Goal: Information Seeking & Learning: Learn about a topic

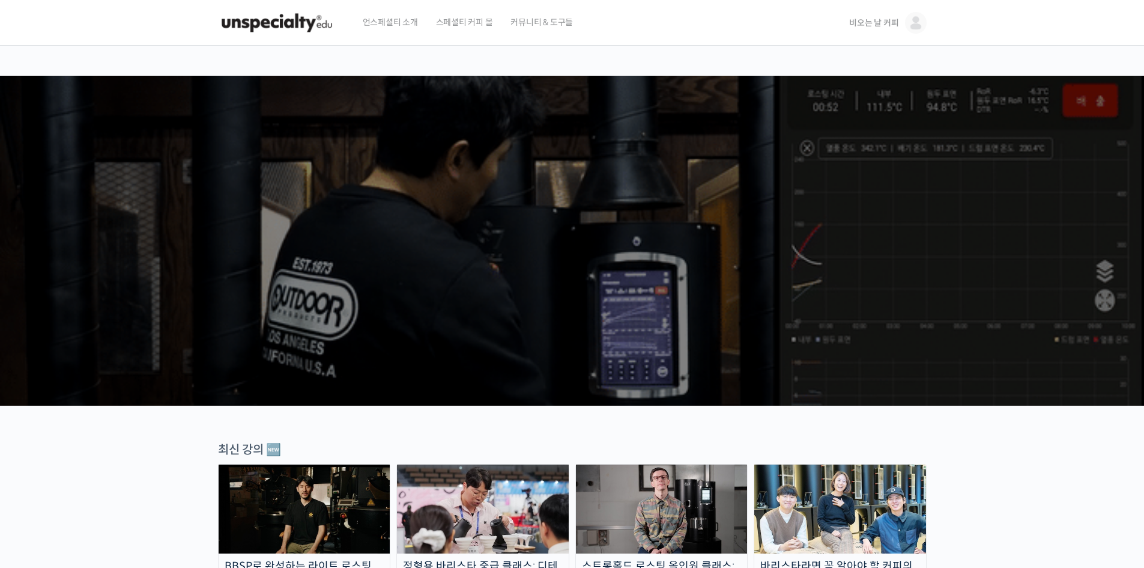
click at [878, 24] on span "비오는 날 커피" at bounding box center [873, 22] width 49 height 11
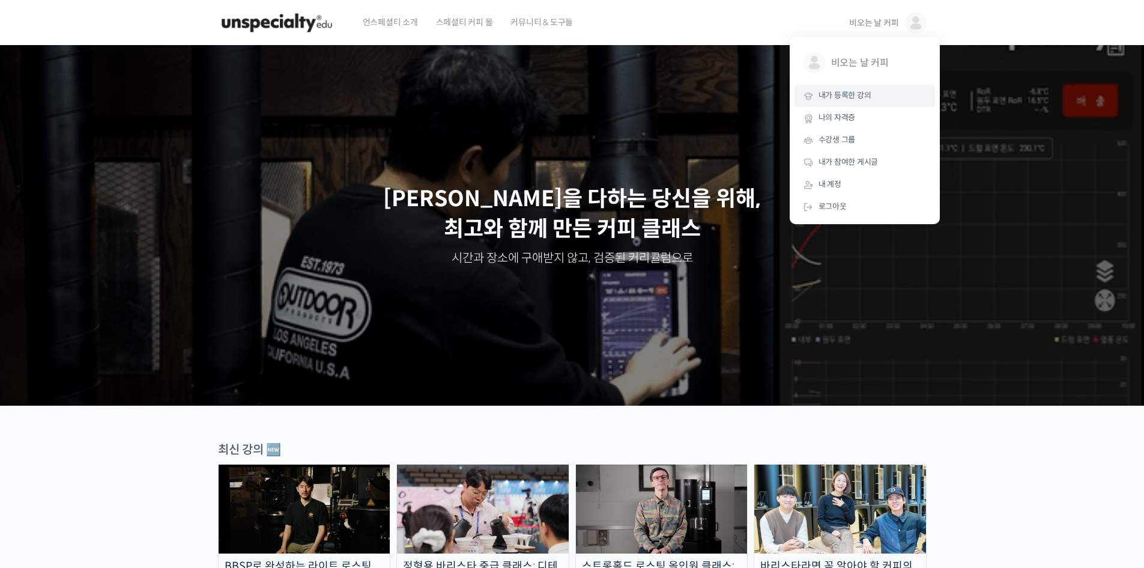
click at [863, 93] on span "내가 등록한 강의" at bounding box center [845, 95] width 53 height 10
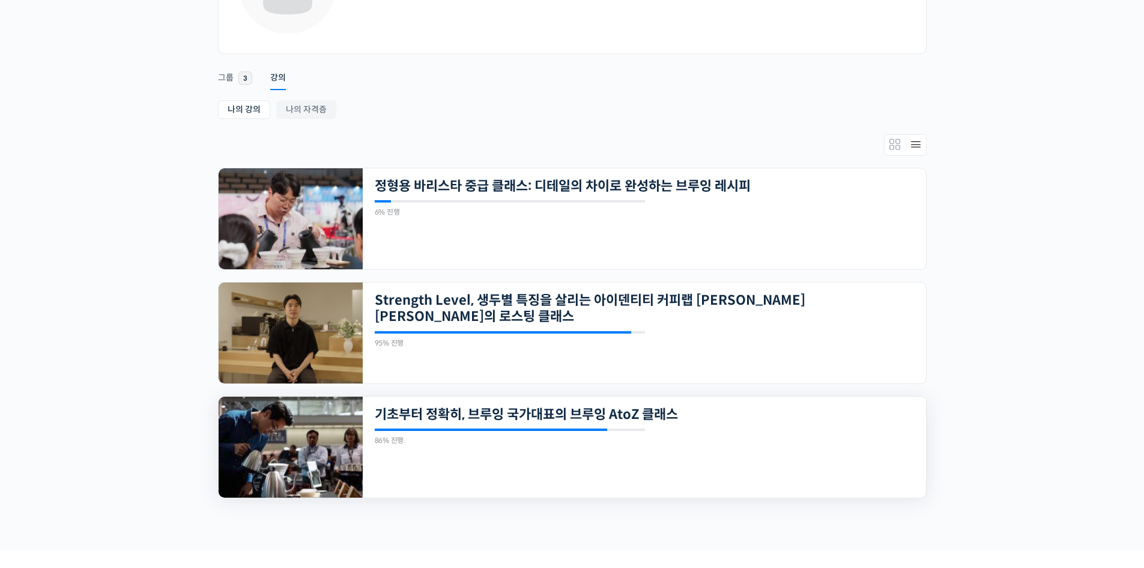
scroll to position [237, 0]
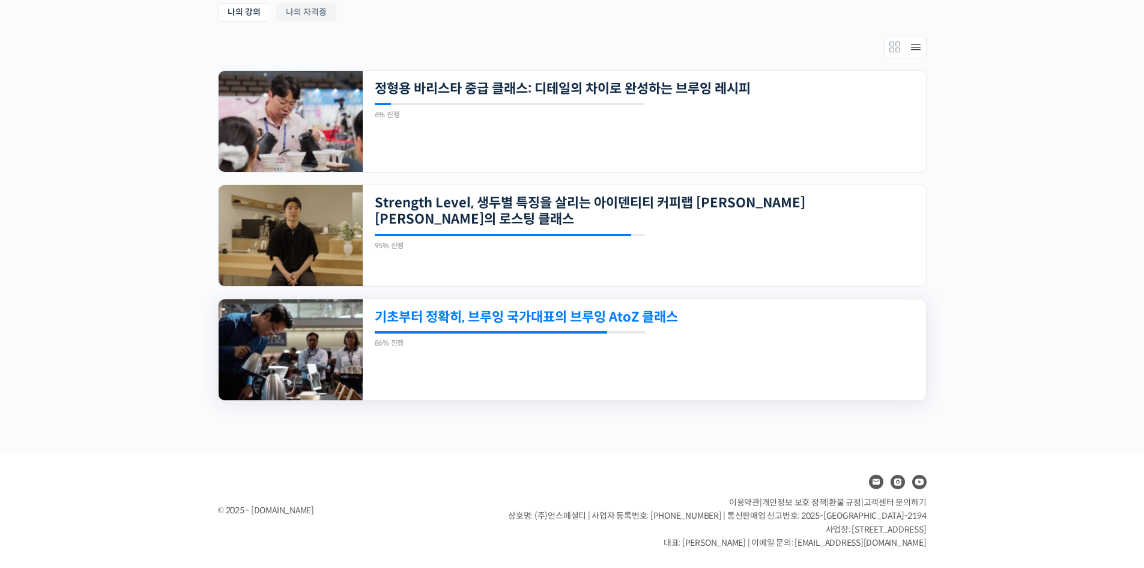
click at [580, 316] on link "기초부터 정확히, 브루잉 국가대표의 브루잉 AtoZ 클래스" at bounding box center [590, 317] width 431 height 16
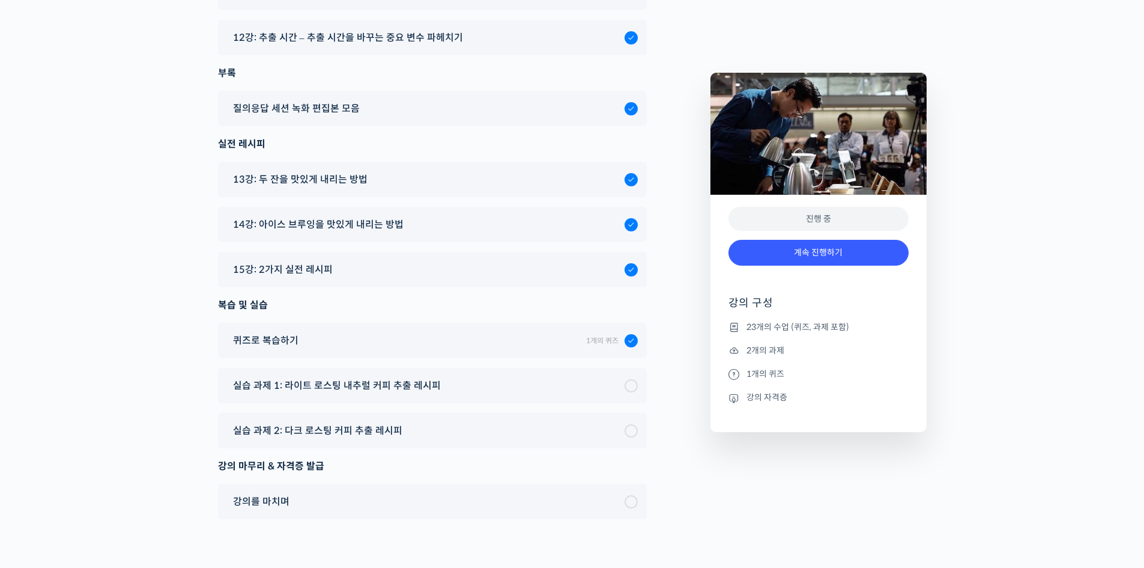
scroll to position [7372, 0]
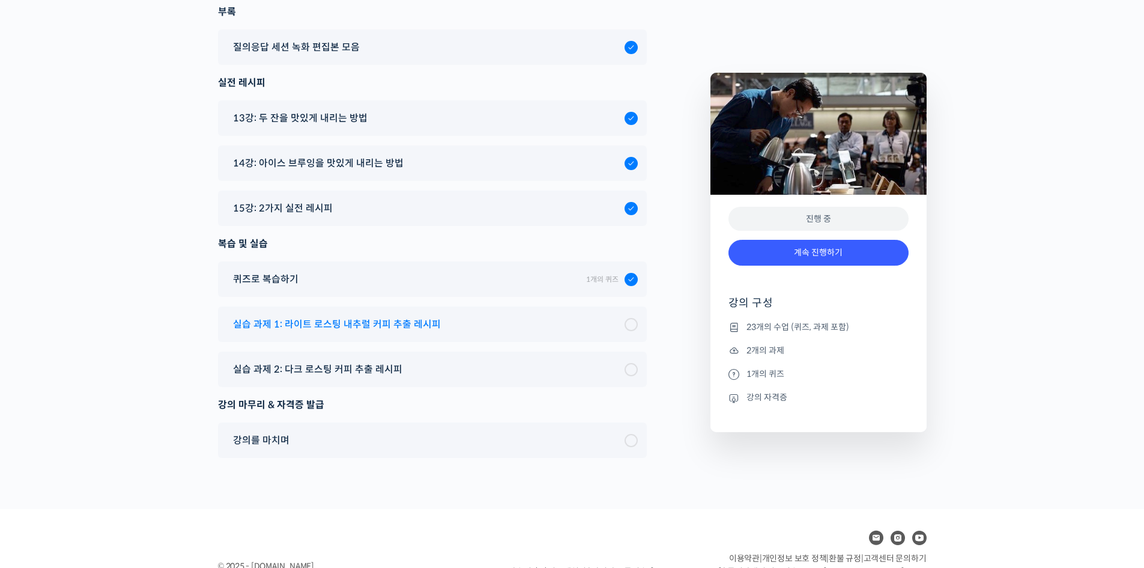
click at [628, 318] on div at bounding box center [631, 324] width 13 height 13
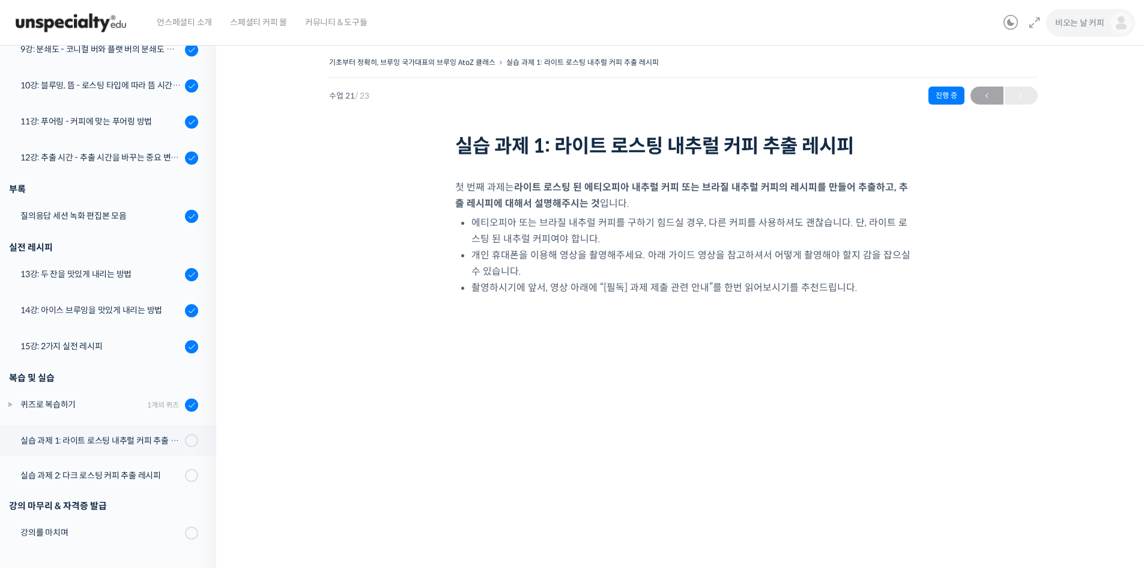
click at [1066, 25] on span "비오는 날 커피" at bounding box center [1079, 22] width 49 height 11
click at [1041, 100] on span "내가 등록한 강의" at bounding box center [1050, 95] width 53 height 10
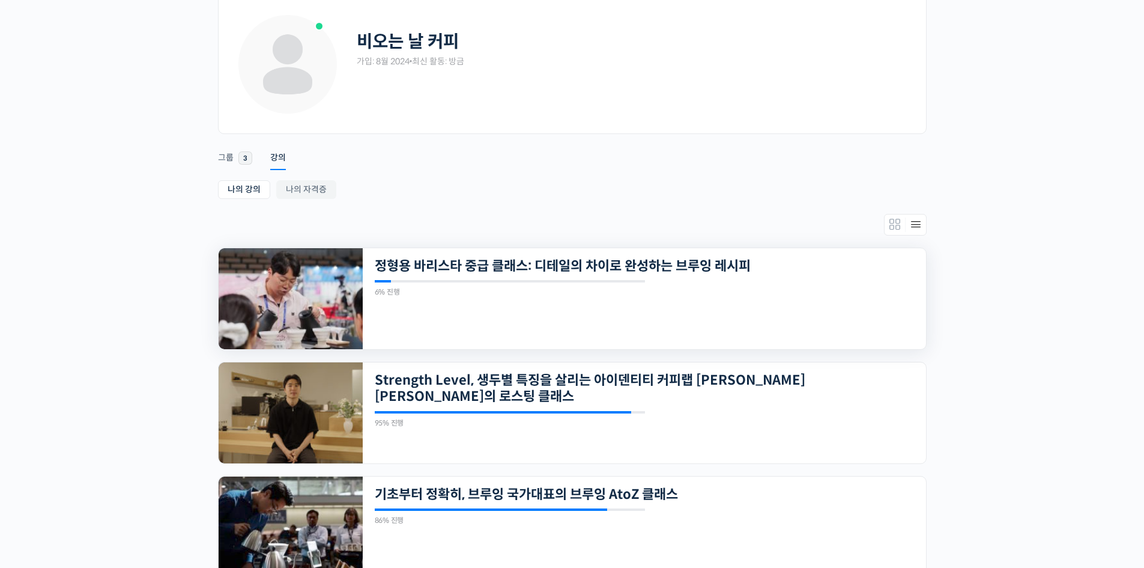
scroll to position [80, 0]
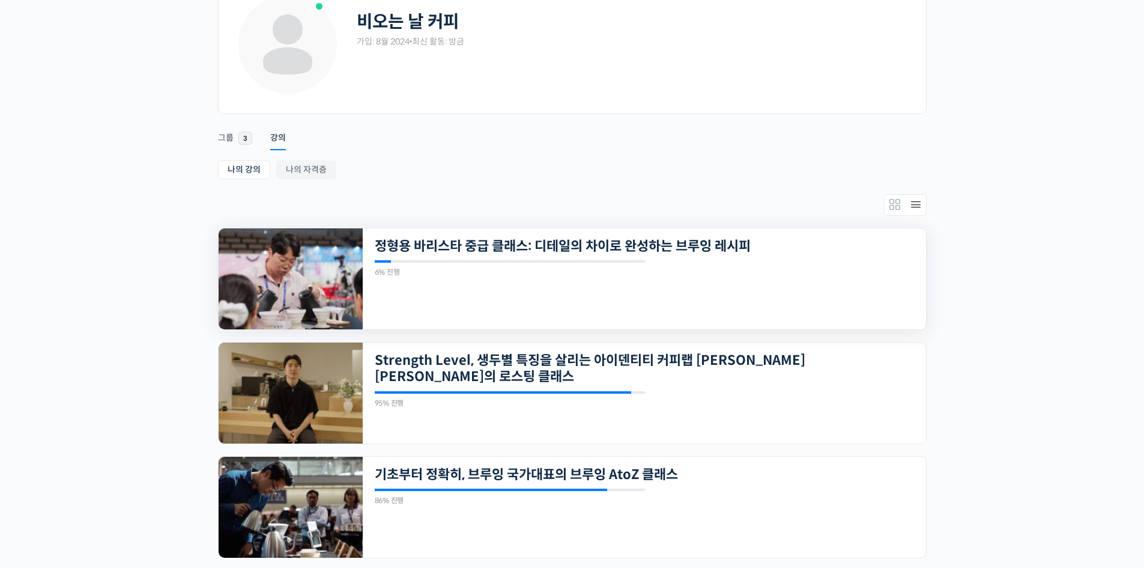
click at [276, 281] on img at bounding box center [291, 278] width 144 height 101
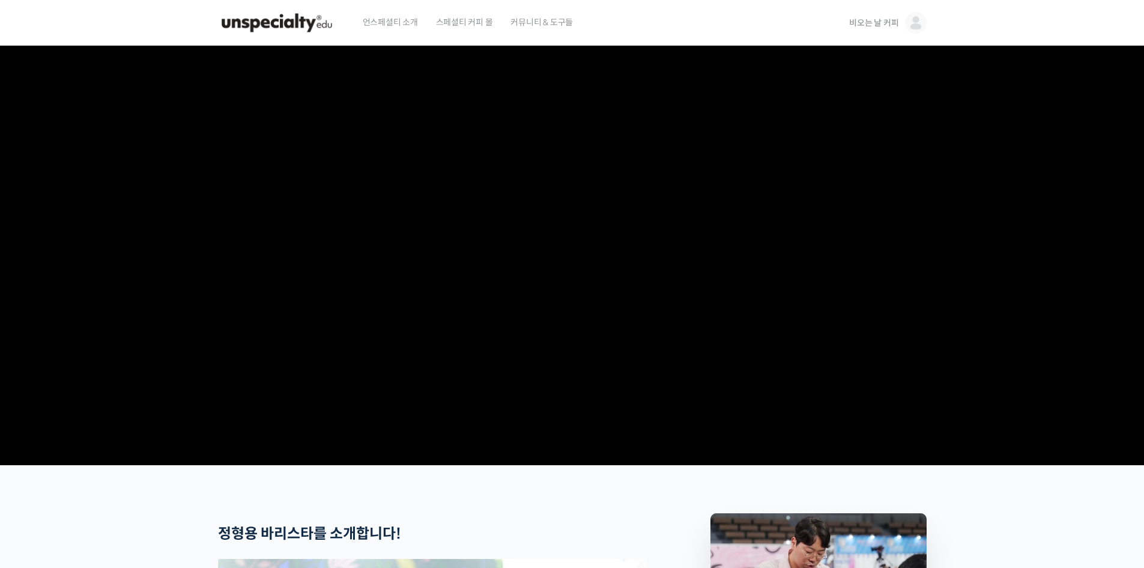
click at [255, 25] on img at bounding box center [277, 23] width 118 height 36
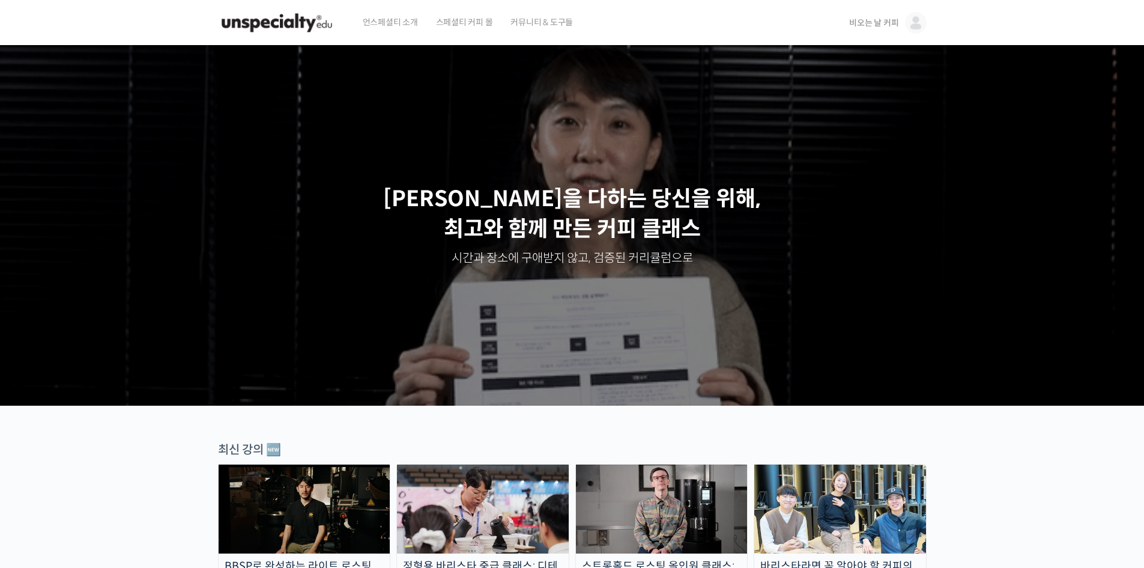
click at [877, 20] on span "비오는 날 커피" at bounding box center [873, 22] width 49 height 11
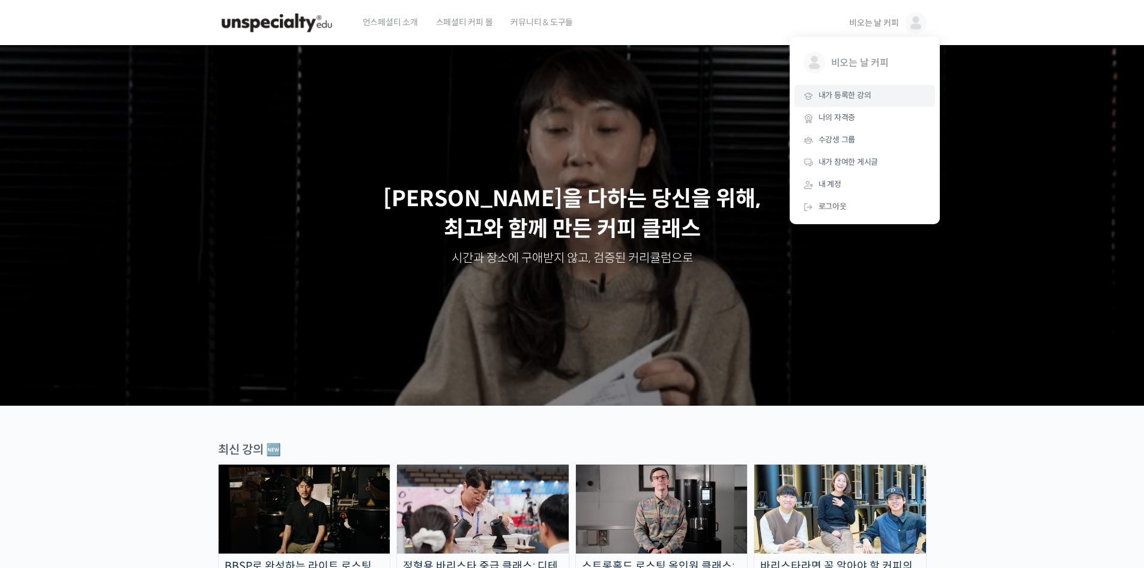
click at [864, 96] on span "내가 등록한 강의" at bounding box center [845, 95] width 53 height 10
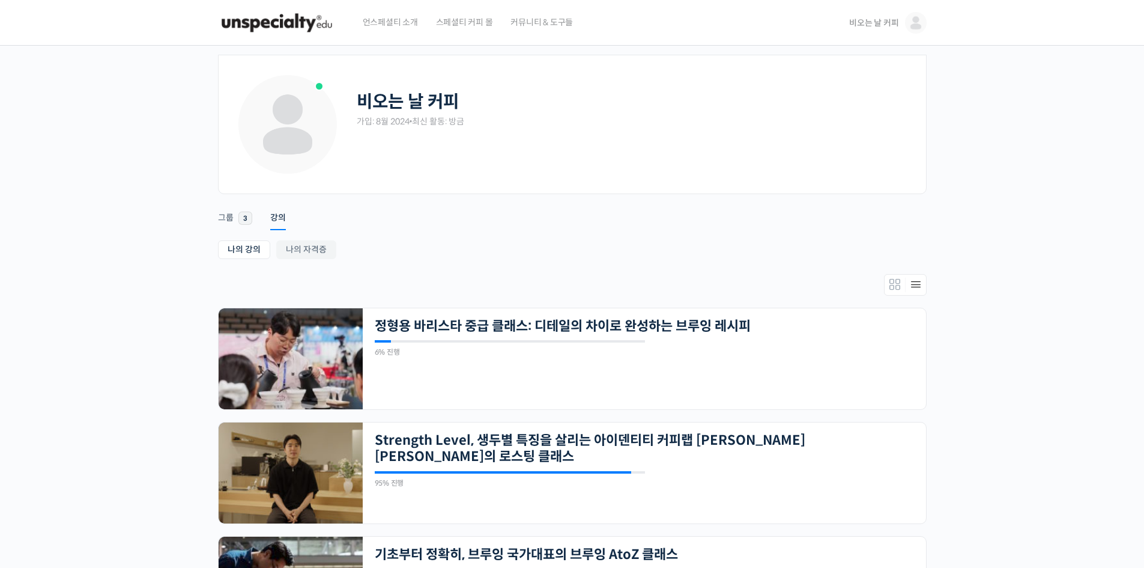
scroll to position [160, 0]
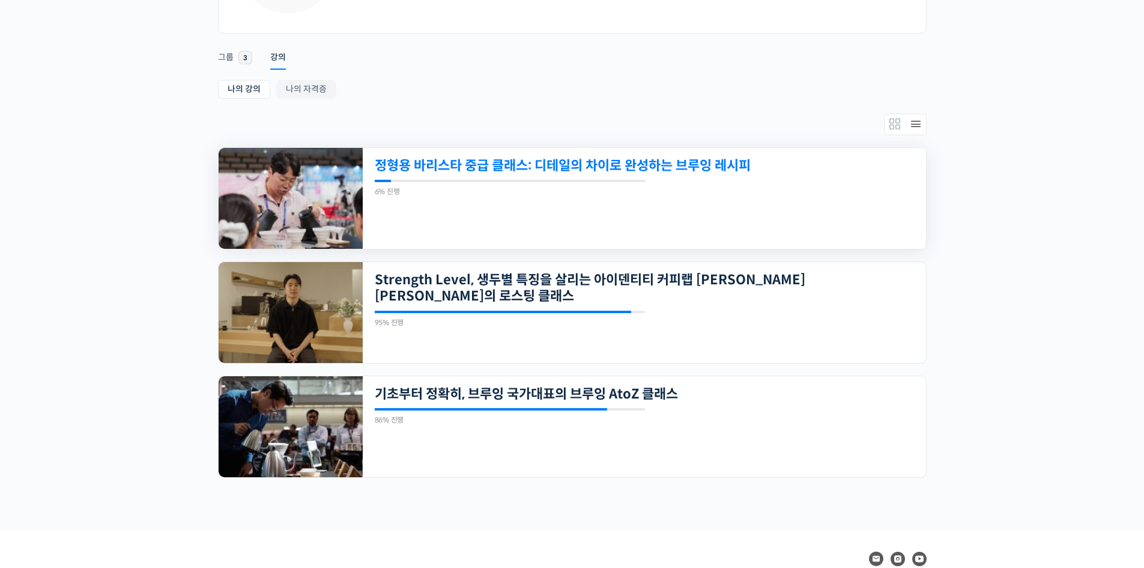
click at [669, 169] on link "정형용 바리스타 중급 클래스: 디테일의 차이로 완성하는 브루잉 레시피" at bounding box center [590, 165] width 431 height 16
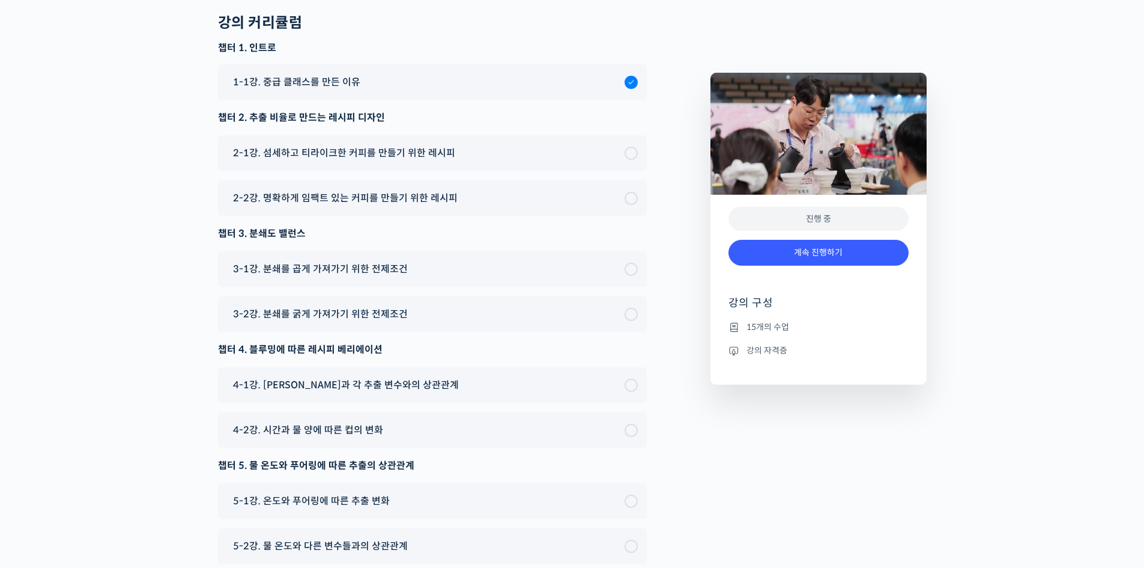
scroll to position [3496, 0]
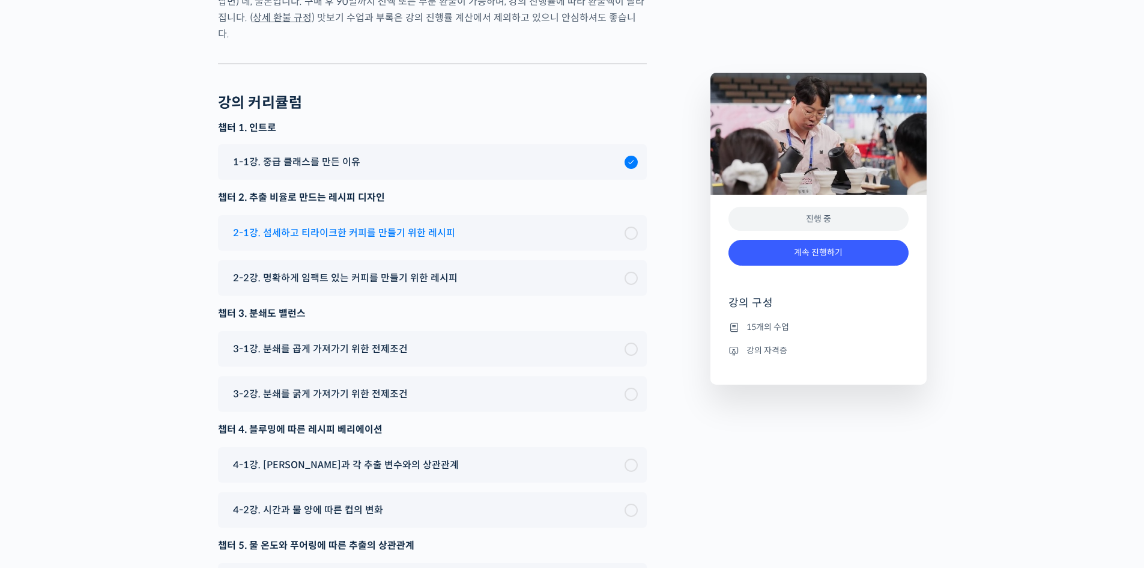
click at [359, 241] on span "2-1강. 섬세하고 티라이크한 커피를 만들기 위한 레시피" at bounding box center [344, 233] width 222 height 16
